Goal: Information Seeking & Learning: Understand process/instructions

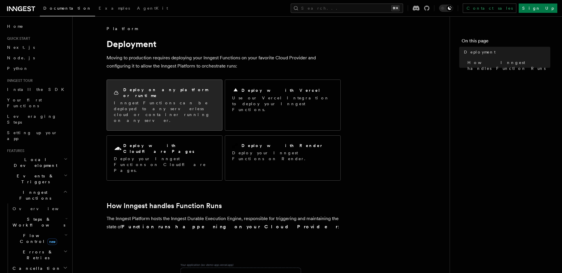
click at [163, 100] on p "Inngest Functions can be deployed to any serverless cloud or container running …" at bounding box center [164, 111] width 101 height 23
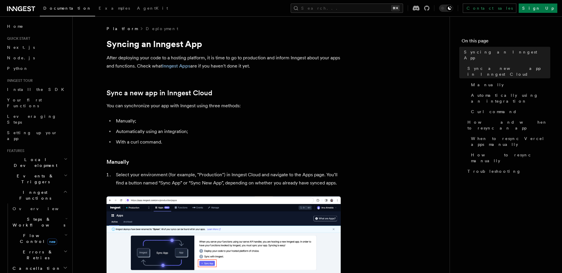
click at [140, 58] on p "After deploying your code to a hosting platform, it is time to go to production…" at bounding box center [224, 62] width 234 height 16
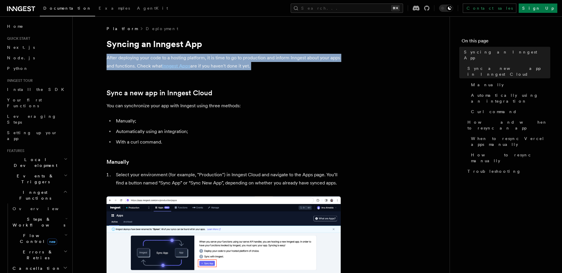
click at [140, 58] on p "After deploying your code to a hosting platform, it is time to go to production…" at bounding box center [224, 62] width 234 height 16
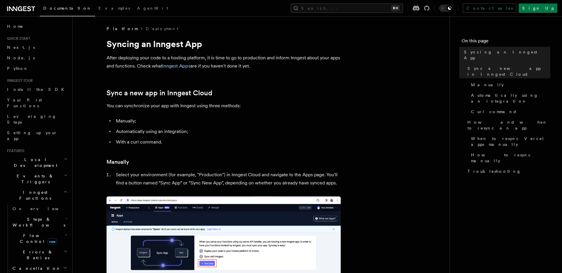
click at [218, 59] on p "After deploying your code to a hosting platform, it is time to go to production…" at bounding box center [224, 62] width 234 height 16
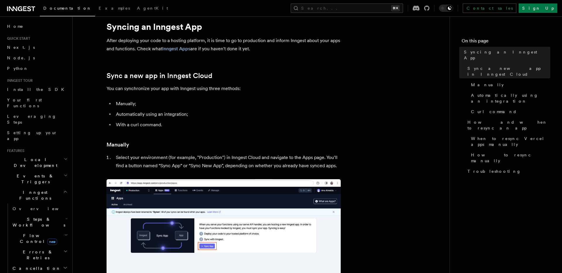
click at [134, 93] on p "You can synchronize your app with Inngest using three methods:" at bounding box center [224, 89] width 234 height 8
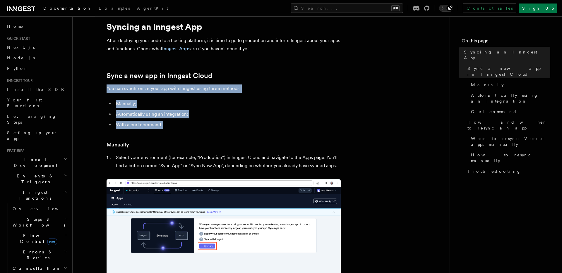
drag, startPoint x: 134, startPoint y: 93, endPoint x: 145, endPoint y: 127, distance: 36.1
click at [145, 127] on li "With a curl command." at bounding box center [227, 125] width 227 height 8
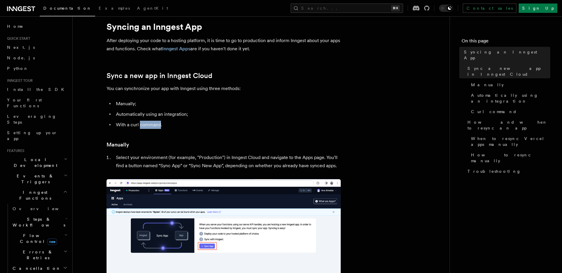
click at [145, 127] on li "With a curl command." at bounding box center [227, 125] width 227 height 8
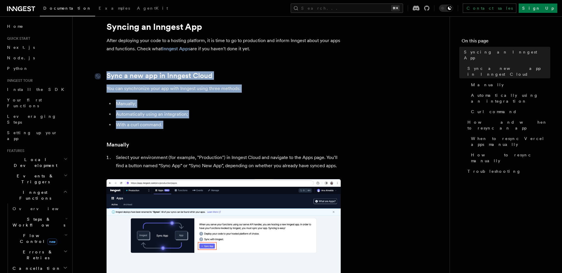
drag, startPoint x: 145, startPoint y: 127, endPoint x: 139, endPoint y: 78, distance: 49.5
click at [139, 78] on link "Sync a new app in Inngest Cloud" at bounding box center [160, 76] width 106 height 8
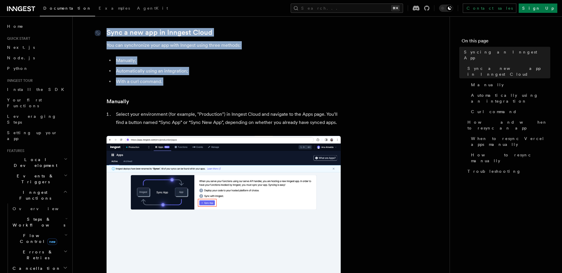
scroll to position [61, 0]
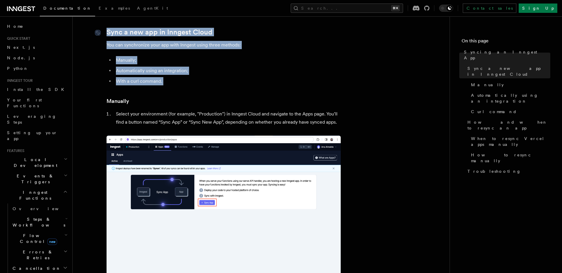
click at [139, 78] on ul "Manually; Automatically using an integration; With a curl command." at bounding box center [224, 70] width 234 height 29
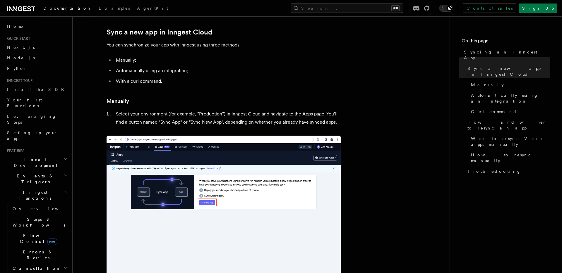
click at [158, 78] on li "With a curl command." at bounding box center [227, 81] width 227 height 8
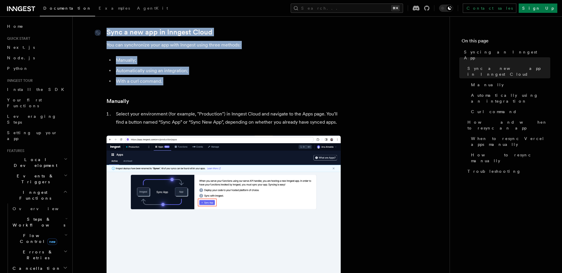
drag, startPoint x: 158, startPoint y: 78, endPoint x: 138, endPoint y: 35, distance: 47.3
click at [138, 35] on link "Sync a new app in Inngest Cloud" at bounding box center [160, 32] width 106 height 8
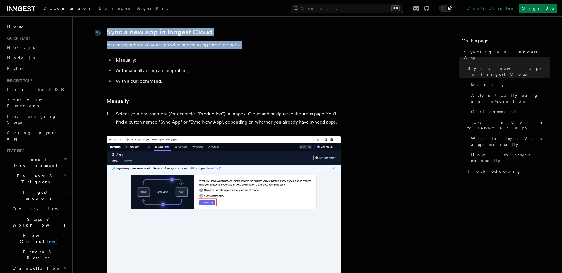
drag, startPoint x: 143, startPoint y: 38, endPoint x: 142, endPoint y: 34, distance: 3.9
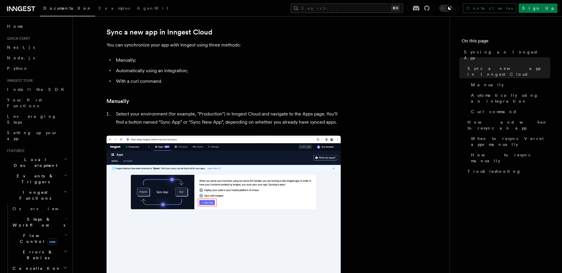
click at [220, 30] on h2 "Sync a new app in Inngest Cloud" at bounding box center [224, 32] width 234 height 8
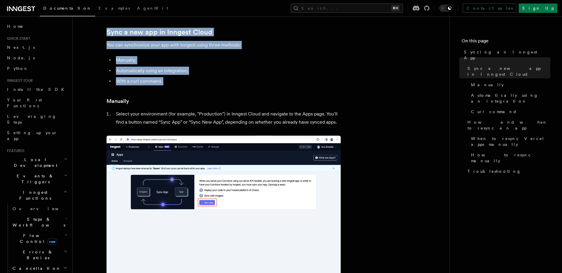
drag, startPoint x: 220, startPoint y: 30, endPoint x: 220, endPoint y: 80, distance: 49.8
click at [220, 80] on li "With a curl command." at bounding box center [227, 81] width 227 height 8
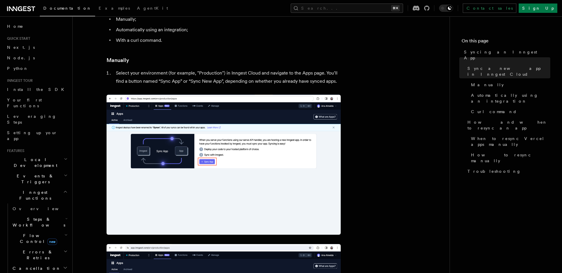
scroll to position [105, 0]
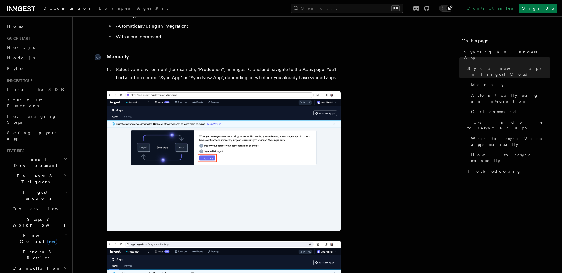
click at [115, 57] on link "Manually" at bounding box center [118, 57] width 23 height 8
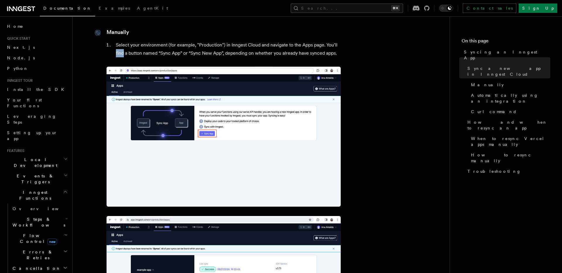
click at [115, 57] on li "Select your environment (for example, "Production") in Inngest Cloud and naviga…" at bounding box center [227, 49] width 227 height 16
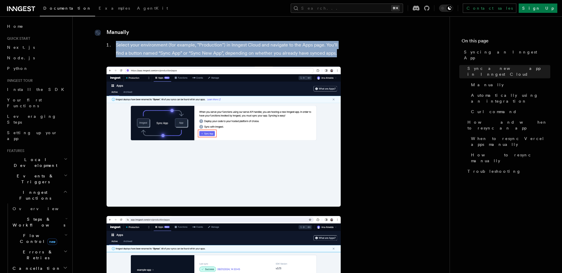
click at [115, 57] on li "Select your environment (for example, "Production") in Inngest Cloud and naviga…" at bounding box center [227, 49] width 227 height 16
drag, startPoint x: 115, startPoint y: 57, endPoint x: 109, endPoint y: 32, distance: 25.6
click at [105, 33] on div at bounding box center [101, 33] width 12 height 6
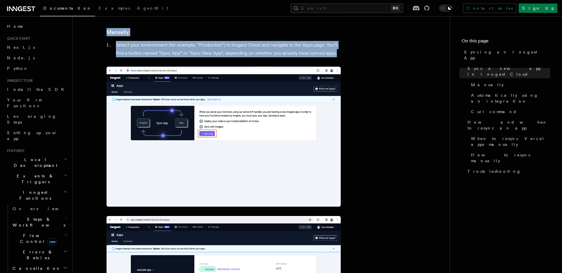
drag, startPoint x: 153, startPoint y: 27, endPoint x: 153, endPoint y: 50, distance: 23.7
click at [153, 50] on li "Select your environment (for example, "Production") in Inngest Cloud and naviga…" at bounding box center [227, 49] width 227 height 16
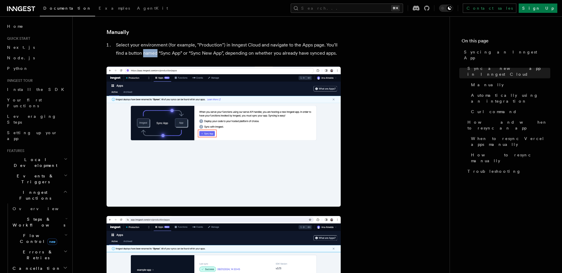
click at [153, 50] on li "Select your environment (for example, "Production") in Inngest Cloud and naviga…" at bounding box center [227, 49] width 227 height 16
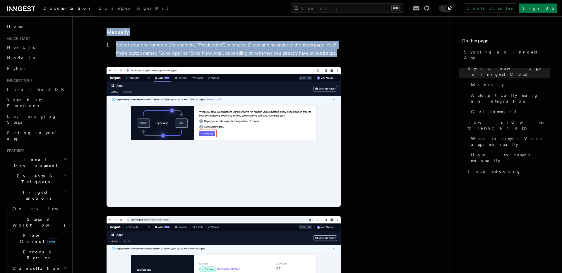
drag, startPoint x: 153, startPoint y: 50, endPoint x: 153, endPoint y: 34, distance: 16.1
click at [153, 35] on h3 "Manually" at bounding box center [224, 32] width 234 height 8
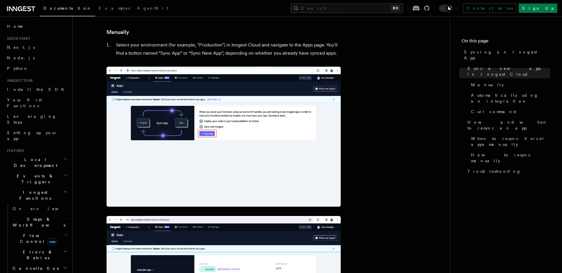
click at [153, 35] on h3 "Manually" at bounding box center [224, 32] width 234 height 8
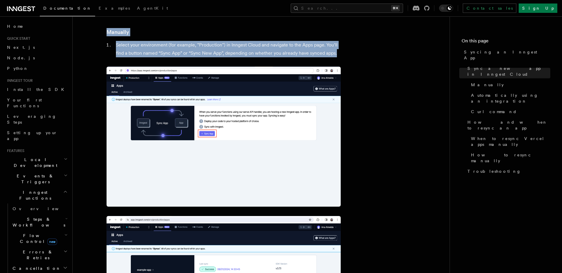
drag, startPoint x: 153, startPoint y: 35, endPoint x: 153, endPoint y: 52, distance: 17.3
click at [153, 52] on li "Select your environment (for example, "Production") in Inngest Cloud and naviga…" at bounding box center [227, 49] width 227 height 16
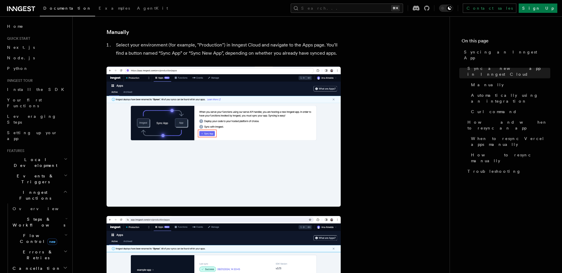
click at [164, 53] on li "Select your environment (for example, "Production") in Inngest Cloud and naviga…" at bounding box center [227, 49] width 227 height 16
drag, startPoint x: 164, startPoint y: 53, endPoint x: 221, endPoint y: 53, distance: 56.8
click at [221, 53] on li "Select your environment (for example, "Production") in Inngest Cloud and naviga…" at bounding box center [227, 49] width 227 height 16
click at [231, 52] on li "Select your environment (for example, "Production") in Inngest Cloud and naviga…" at bounding box center [227, 49] width 227 height 16
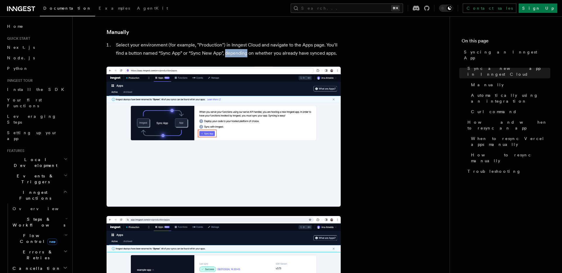
click at [231, 52] on li "Select your environment (for example, "Production") in Inngest Cloud and naviga…" at bounding box center [227, 49] width 227 height 16
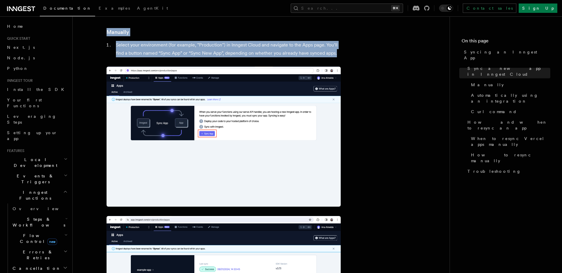
drag, startPoint x: 231, startPoint y: 52, endPoint x: 234, endPoint y: 29, distance: 23.3
click at [234, 29] on h3 "Manually" at bounding box center [224, 32] width 234 height 8
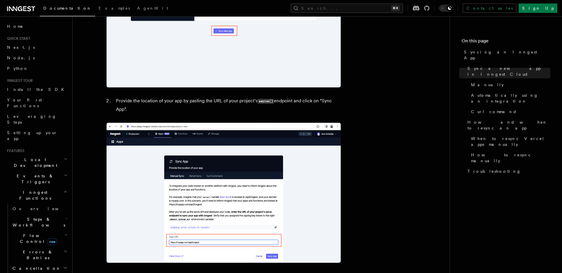
scroll to position [403, 0]
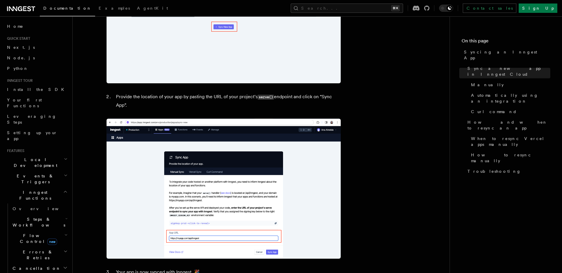
click at [181, 95] on li "Provide the location of your app by pasting the URL of your project’s serve() e…" at bounding box center [227, 101] width 227 height 17
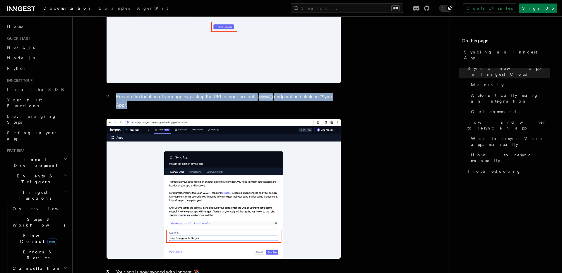
drag, startPoint x: 181, startPoint y: 95, endPoint x: 181, endPoint y: 101, distance: 5.9
click at [181, 101] on li "Provide the location of your app by pasting the URL of your project’s serve() e…" at bounding box center [227, 101] width 227 height 17
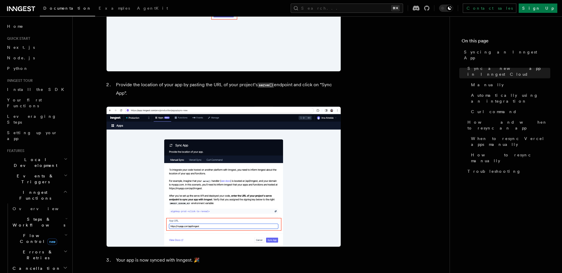
scroll to position [418, 0]
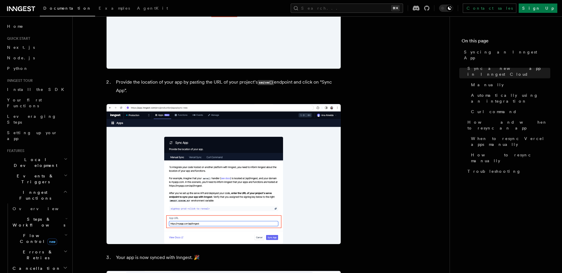
click at [201, 83] on li "Provide the location of your app by pasting the URL of your project’s serve() e…" at bounding box center [227, 86] width 227 height 17
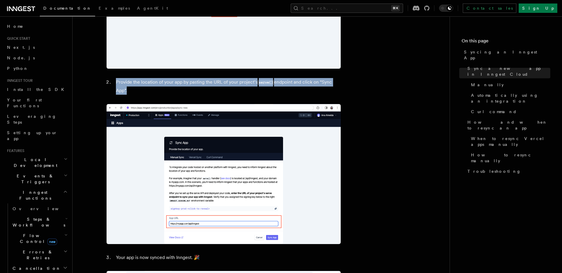
drag, startPoint x: 201, startPoint y: 83, endPoint x: 201, endPoint y: 86, distance: 3.2
click at [201, 86] on li "Provide the location of your app by pasting the URL of your project’s serve() e…" at bounding box center [227, 86] width 227 height 17
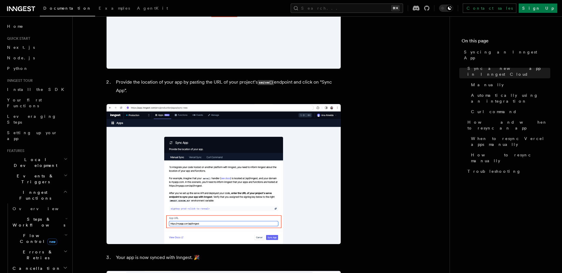
click at [201, 86] on li "Provide the location of your app by pasting the URL of your project’s serve() e…" at bounding box center [227, 86] width 227 height 17
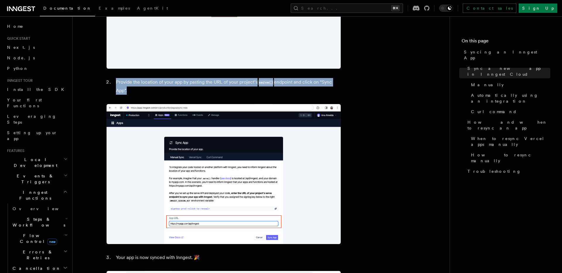
click at [201, 86] on li "Provide the location of your app by pasting the URL of your project’s serve() e…" at bounding box center [227, 86] width 227 height 17
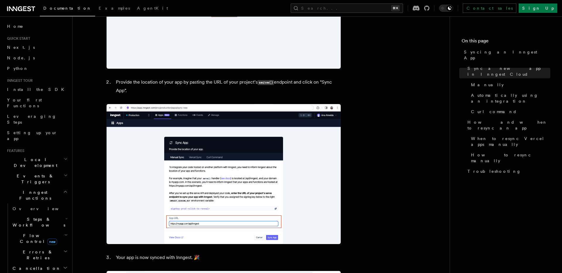
click at [201, 86] on li "Provide the location of your app by pasting the URL of your project’s serve() e…" at bounding box center [227, 86] width 227 height 17
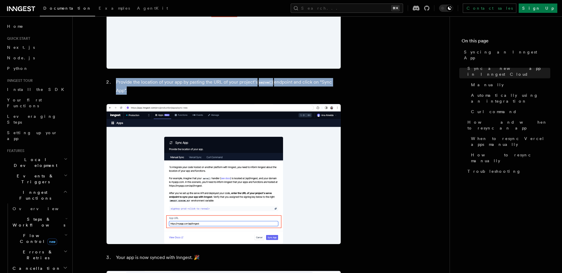
click at [201, 86] on li "Provide the location of your app by pasting the URL of your project’s serve() e…" at bounding box center [227, 86] width 227 height 17
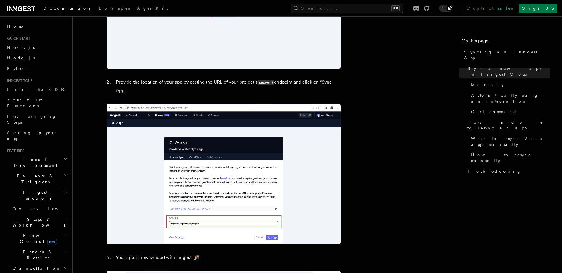
click at [201, 86] on li "Provide the location of your app by pasting the URL of your project’s serve() e…" at bounding box center [227, 86] width 227 height 17
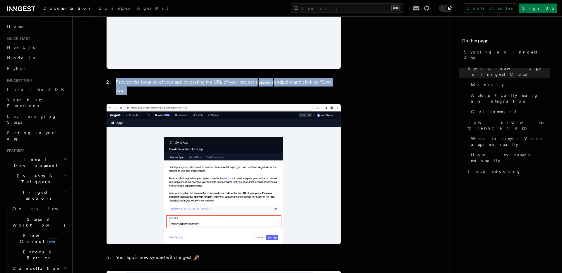
click at [201, 86] on li "Provide the location of your app by pasting the URL of your project’s serve() e…" at bounding box center [227, 86] width 227 height 17
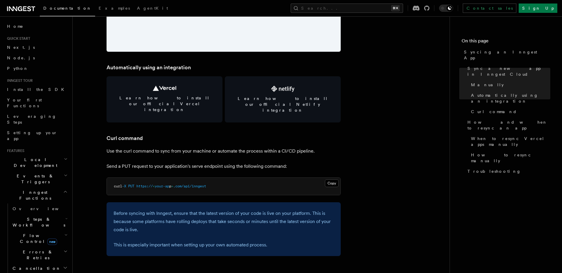
scroll to position [787, 0]
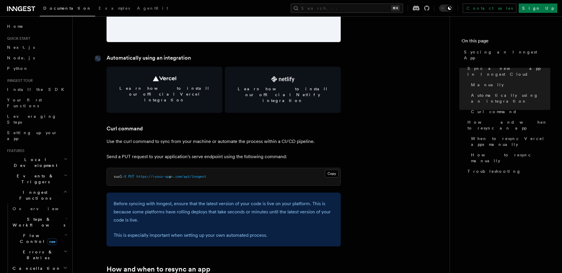
click at [117, 54] on link "Automatically using an integration" at bounding box center [149, 58] width 84 height 8
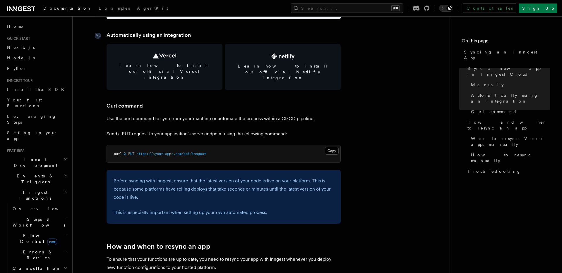
scroll to position [813, 0]
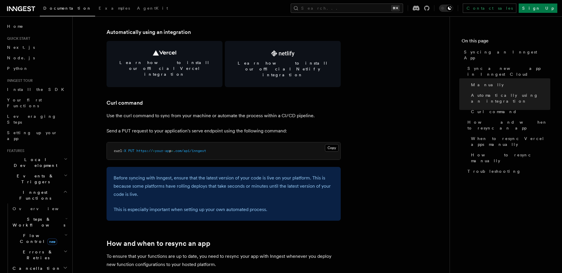
drag, startPoint x: 117, startPoint y: 54, endPoint x: 130, endPoint y: 106, distance: 54.0
click at [130, 106] on article "Platform Deployment Syncing an Inngest App After deploying your code to a hosti…" at bounding box center [261, 178] width 358 height 1930
click at [158, 95] on article "Platform Deployment Syncing an Inngest App After deploying your code to a hosti…" at bounding box center [261, 178] width 358 height 1930
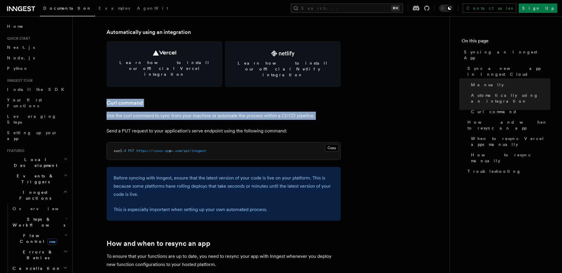
drag, startPoint x: 158, startPoint y: 95, endPoint x: 155, endPoint y: 91, distance: 5.5
click at [155, 91] on article "Platform Deployment Syncing an Inngest App After deploying your code to a hosti…" at bounding box center [261, 178] width 358 height 1930
click at [155, 99] on h3 "Curl command" at bounding box center [224, 103] width 234 height 8
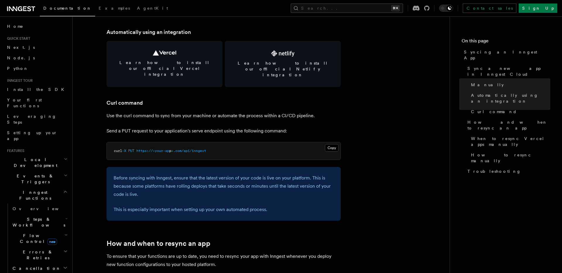
click at [155, 99] on h3 "Curl command" at bounding box center [224, 103] width 234 height 8
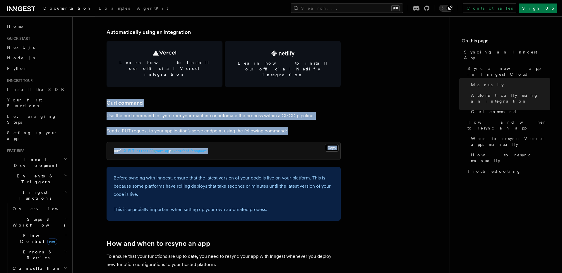
drag, startPoint x: 155, startPoint y: 91, endPoint x: 214, endPoint y: 126, distance: 68.4
click at [215, 125] on article "Platform Deployment Syncing an Inngest App After deploying your code to a hosti…" at bounding box center [261, 178] width 358 height 1930
click at [214, 126] on article "Platform Deployment Syncing an Inngest App After deploying your code to a hosti…" at bounding box center [261, 178] width 358 height 1930
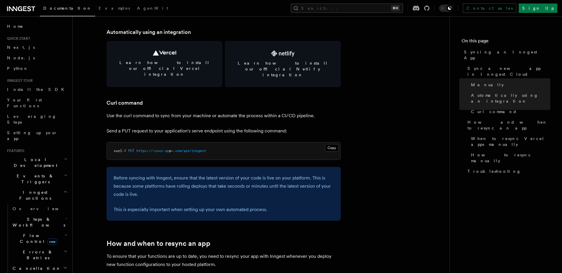
click at [215, 143] on pre "curl -X PUT https:// < your-ap p > .com/api/inngest" at bounding box center [224, 152] width 234 height 18
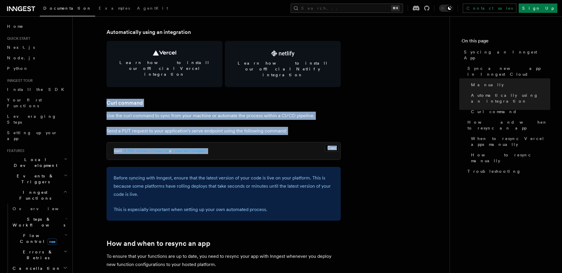
drag, startPoint x: 215, startPoint y: 131, endPoint x: 211, endPoint y: 81, distance: 50.5
click at [211, 81] on article "Platform Deployment Syncing an Inngest App After deploying your code to a hosti…" at bounding box center [261, 178] width 358 height 1930
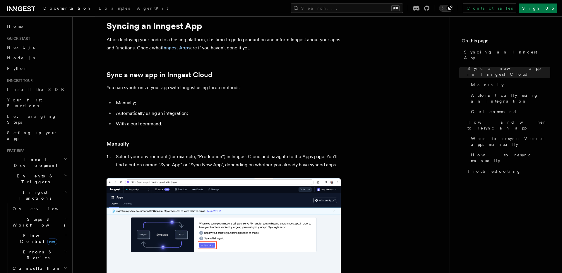
scroll to position [0, 0]
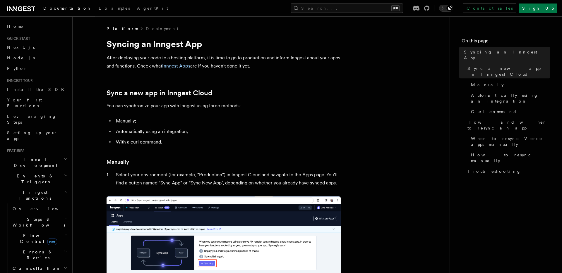
click at [211, 59] on p "After deploying your code to a hosting platform, it is time to go to production…" at bounding box center [224, 62] width 234 height 16
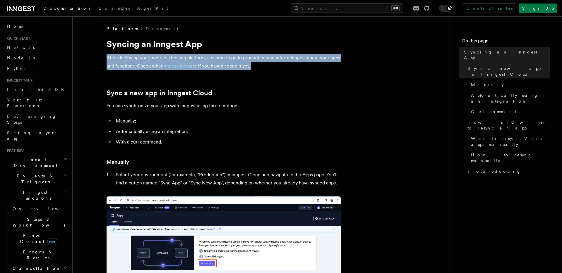
drag, startPoint x: 211, startPoint y: 59, endPoint x: 211, endPoint y: 63, distance: 3.5
click at [211, 63] on p "After deploying your code to a hosting platform, it is time to go to production…" at bounding box center [224, 62] width 234 height 16
